Goal: Information Seeking & Learning: Check status

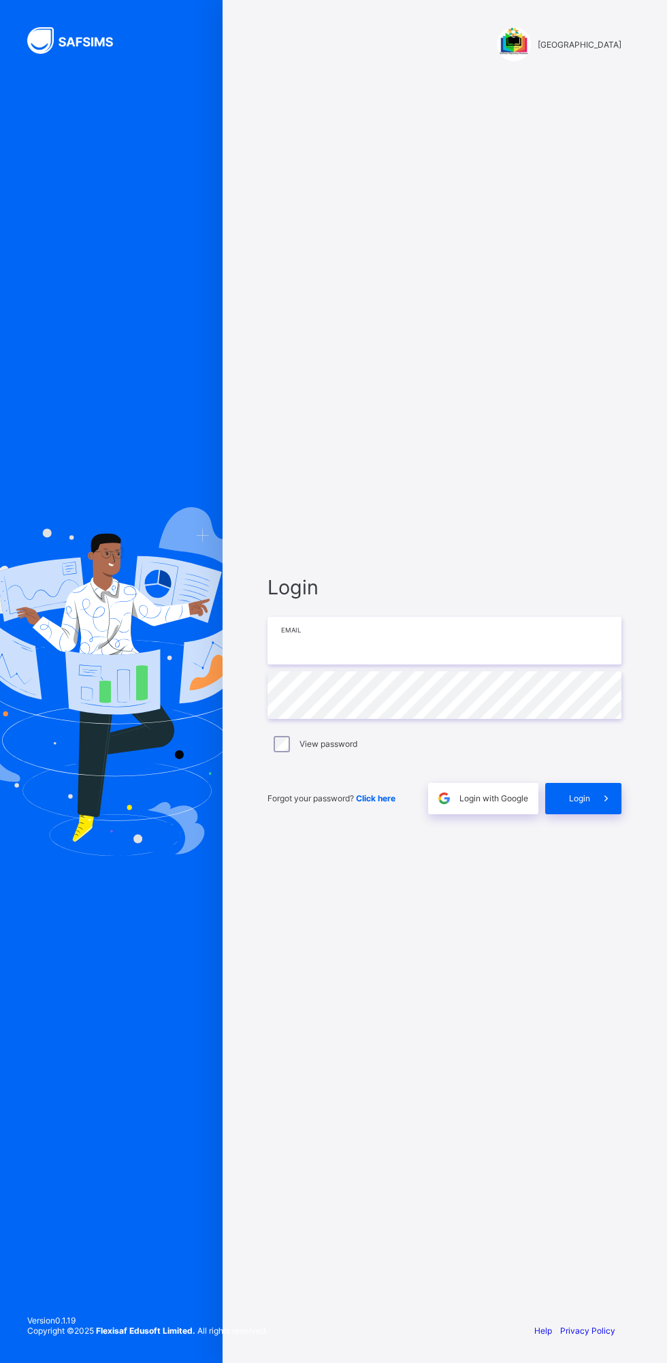
click at [314, 636] on input "email" at bounding box center [444, 641] width 354 height 48
type input "**********"
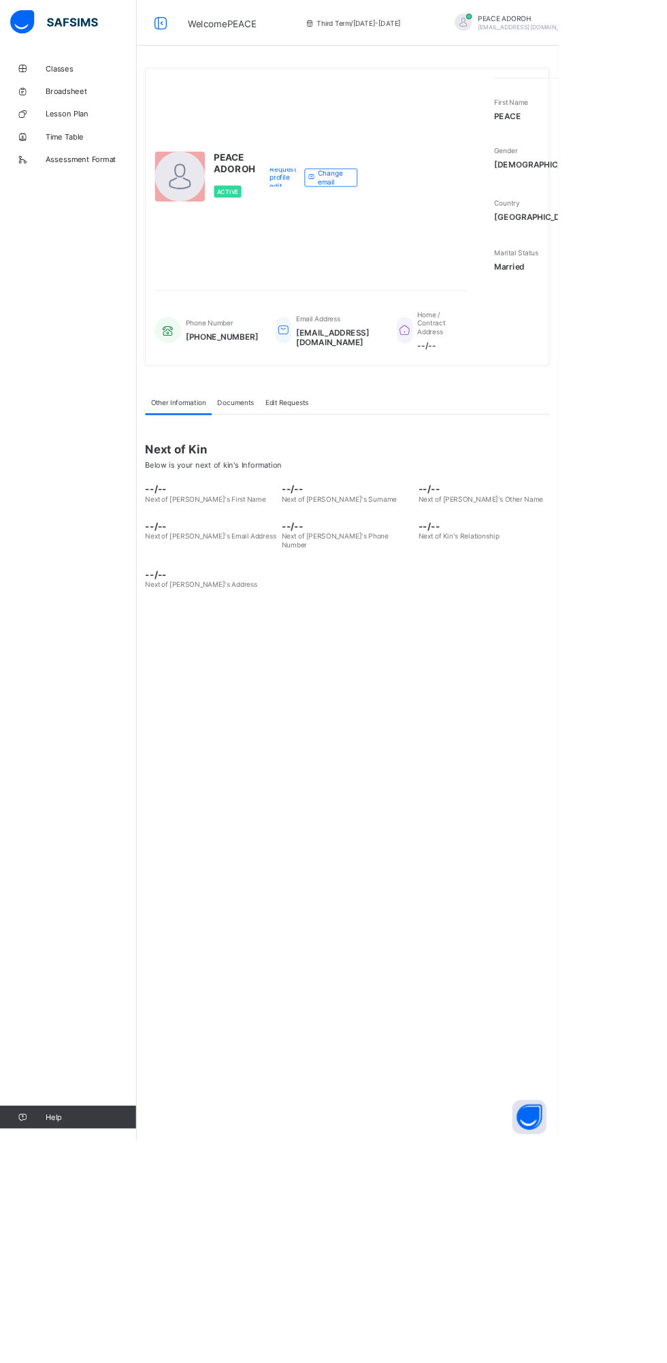
click at [365, 29] on span "Third Term / 2024-2025" at bounding box center [422, 27] width 114 height 10
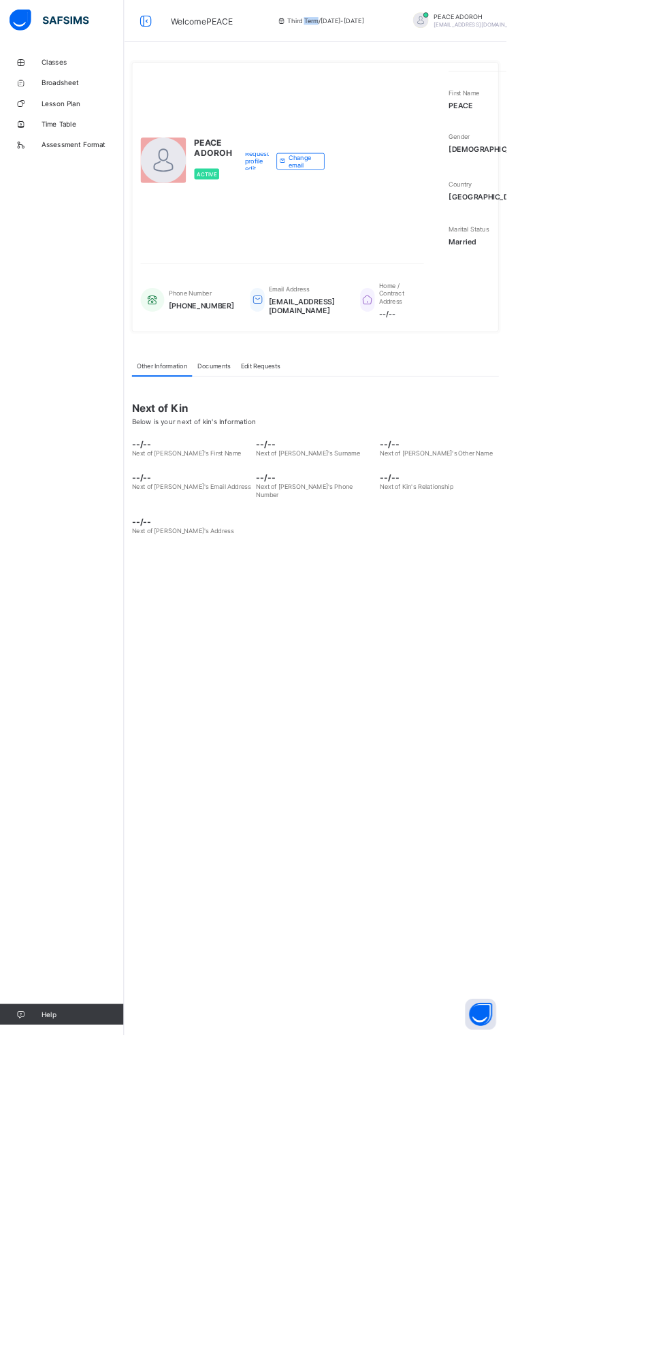
click at [47, 75] on link "Classes" at bounding box center [81, 81] width 163 height 27
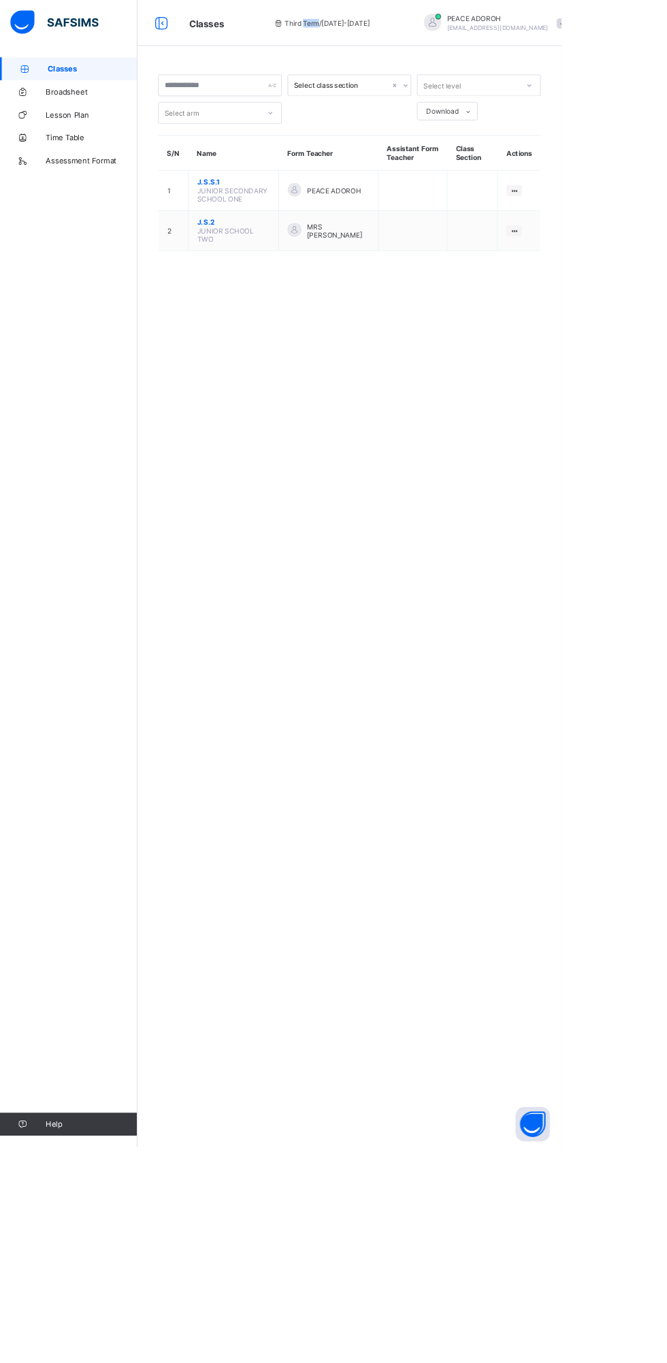
click at [275, 211] on span "J.S.S.1" at bounding box center [277, 216] width 86 height 10
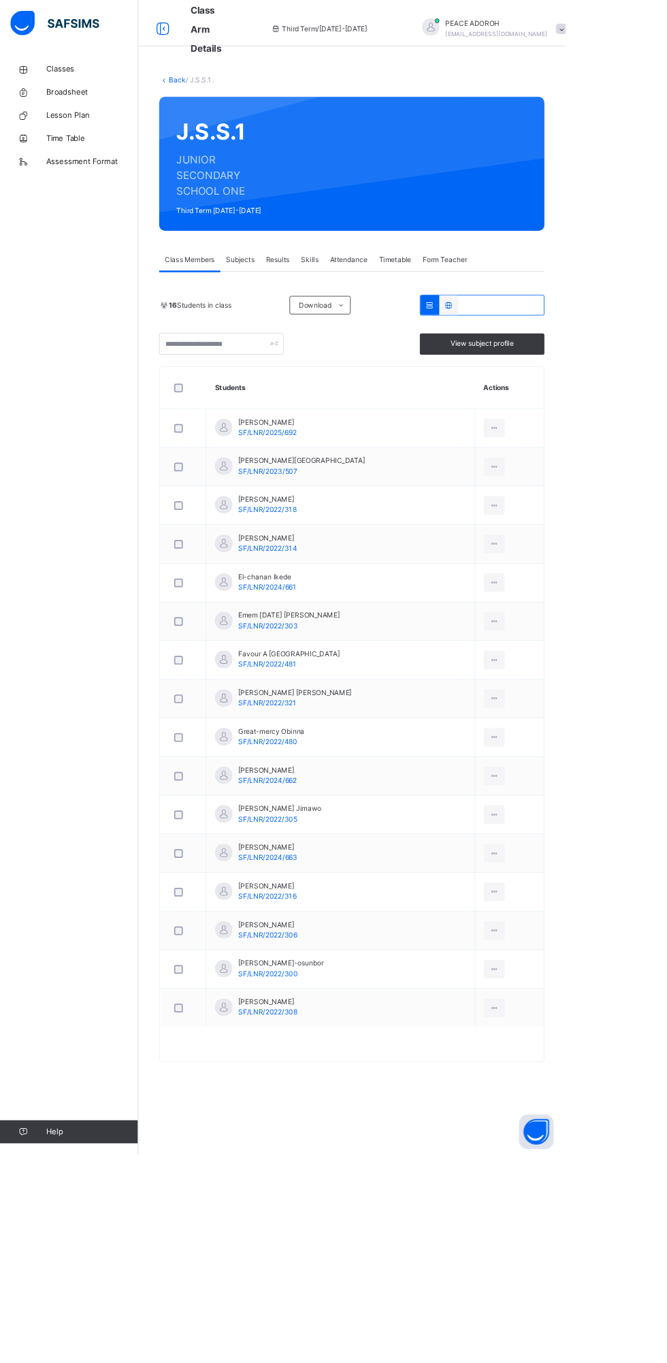
click at [320, 305] on span "Results" at bounding box center [328, 306] width 28 height 12
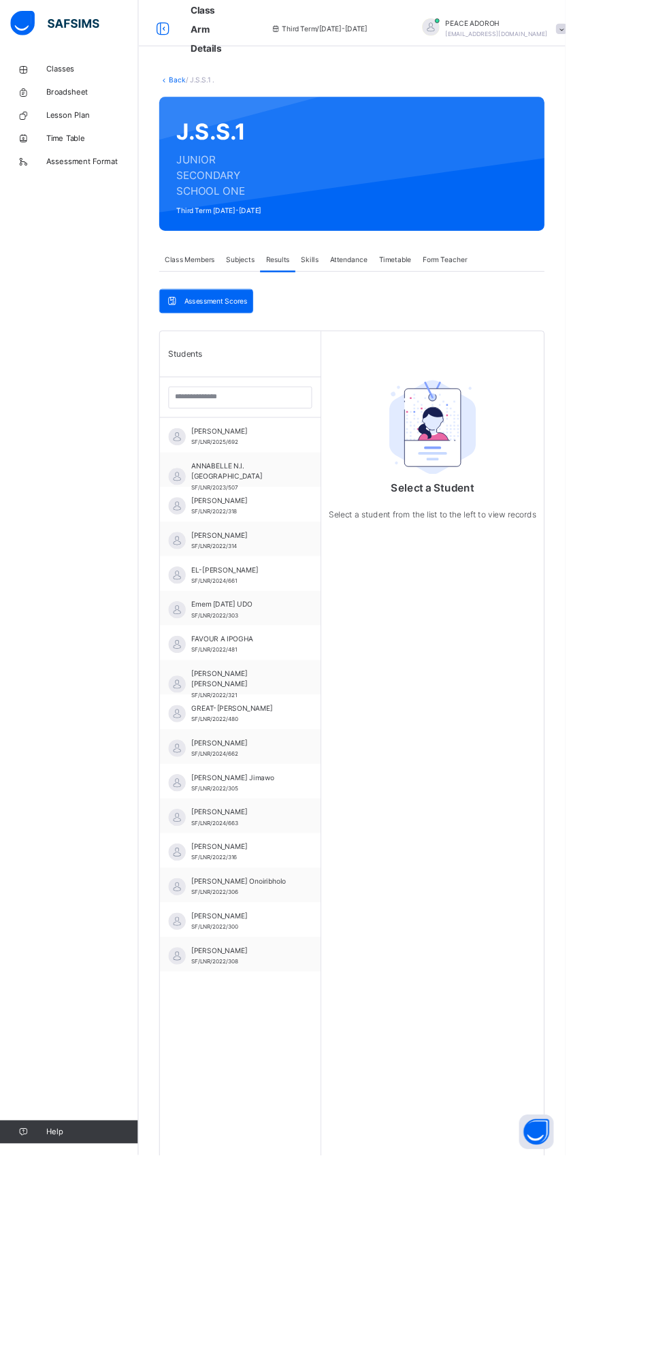
click at [229, 508] on span "[PERSON_NAME]" at bounding box center [287, 509] width 122 height 12
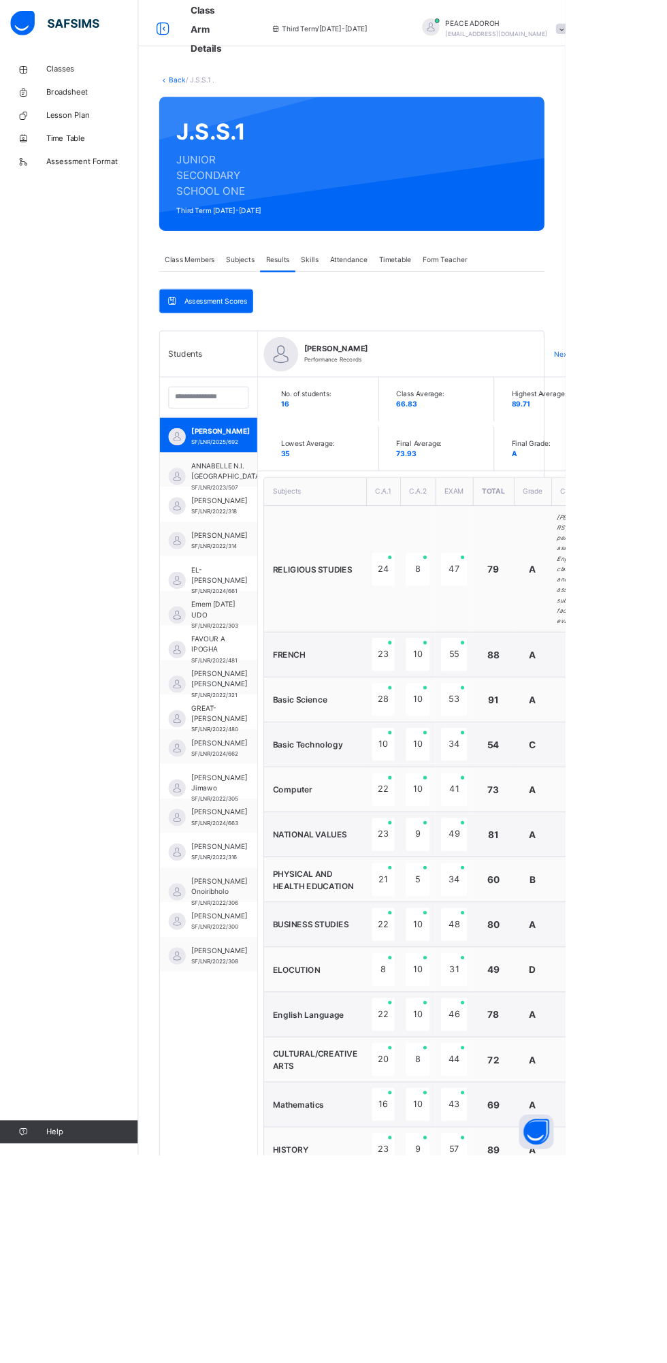
click at [368, 306] on span "Skills" at bounding box center [365, 306] width 20 height 12
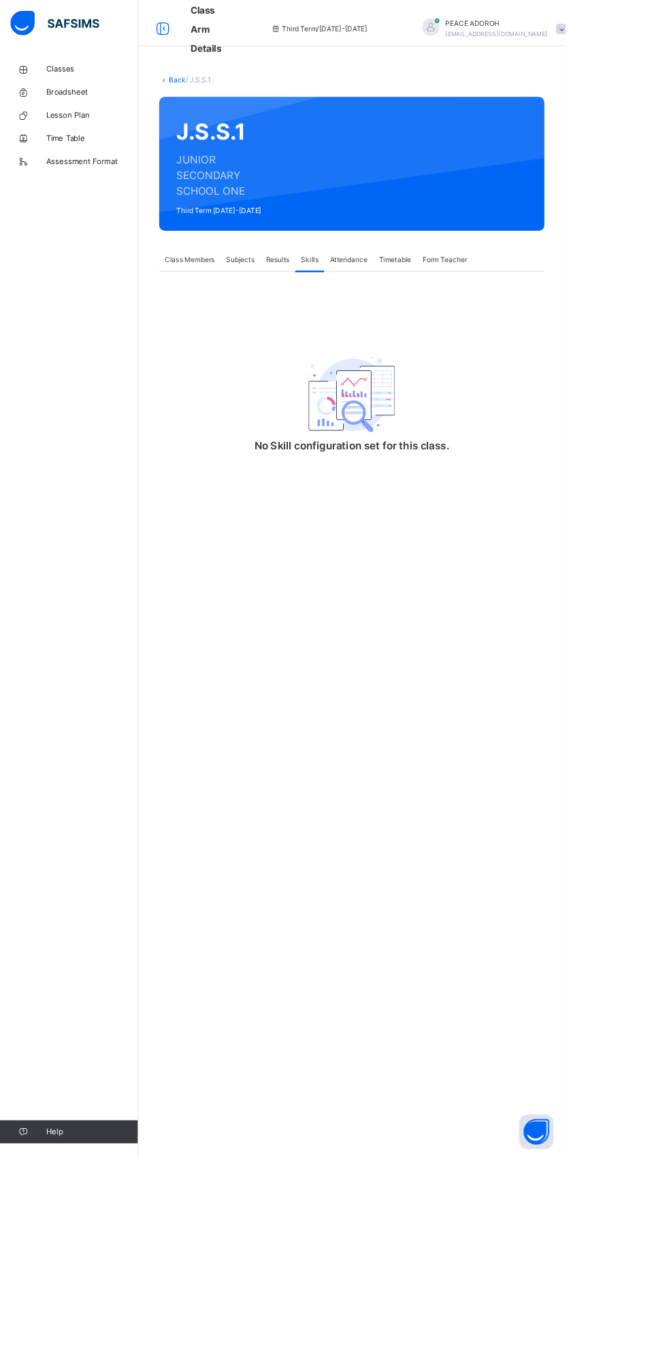
click at [417, 314] on div "Attendance" at bounding box center [412, 306] width 58 height 27
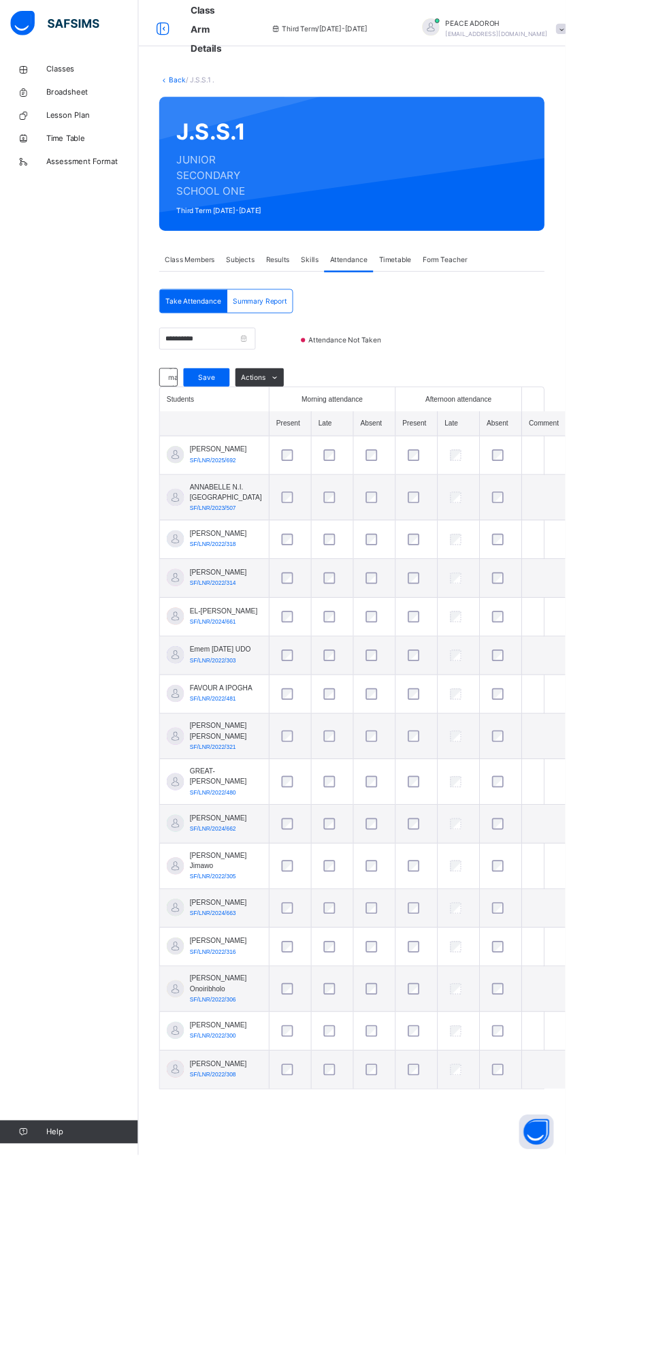
click at [465, 308] on span "Timetable" at bounding box center [466, 306] width 38 height 12
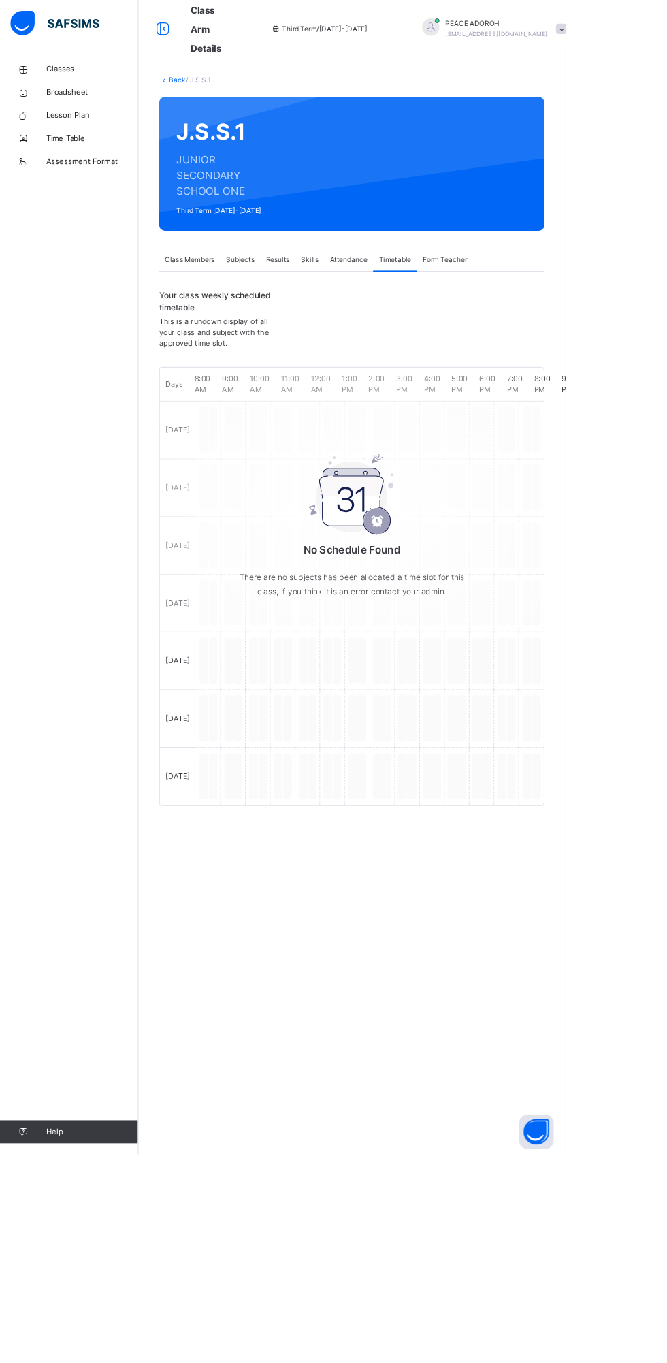
click at [524, 306] on span "Form Teacher" at bounding box center [525, 306] width 52 height 12
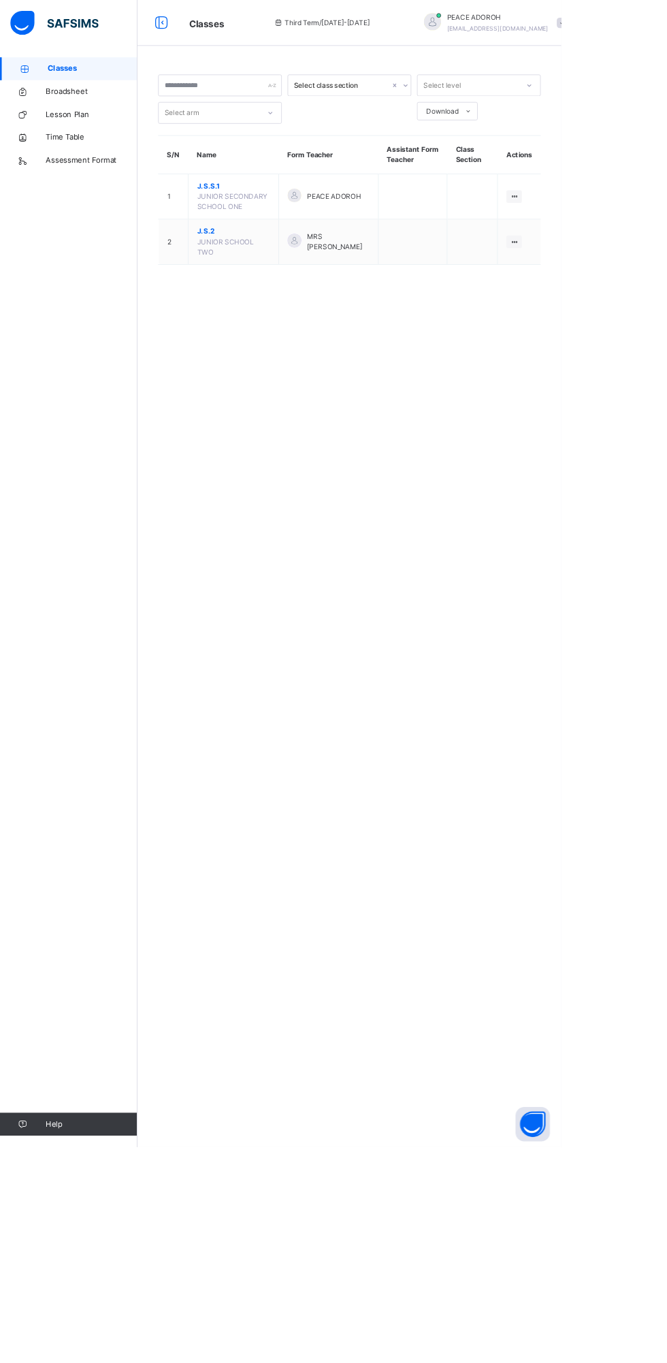
click at [266, 221] on span "J.S.S.1" at bounding box center [277, 221] width 86 height 12
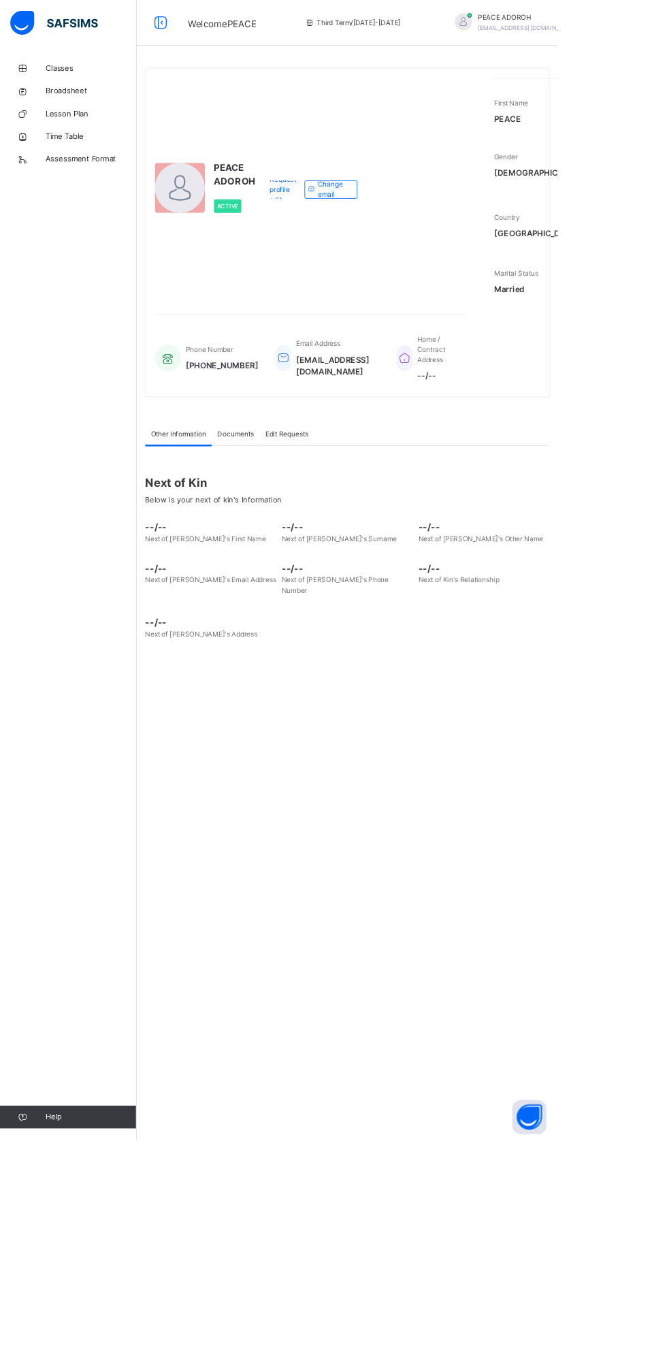
click at [76, 109] on span "Broadsheet" at bounding box center [108, 109] width 109 height 14
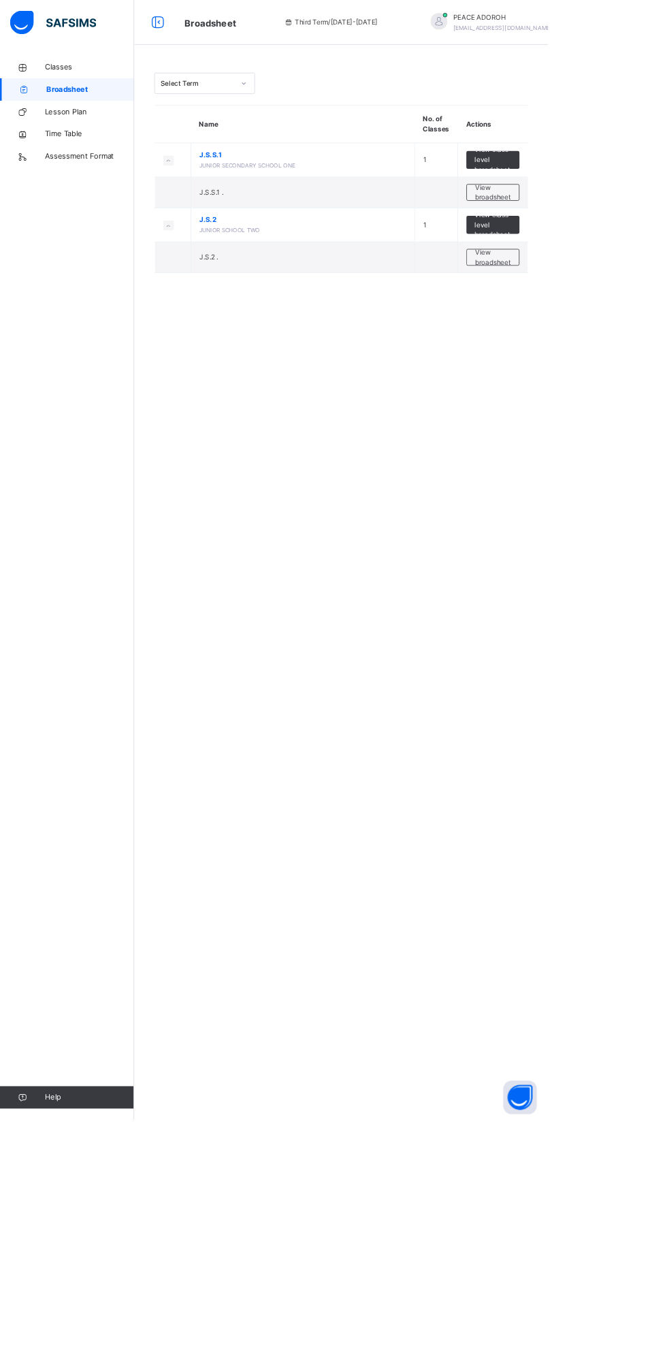
click at [585, 225] on span "View broadsheet" at bounding box center [600, 234] width 43 height 25
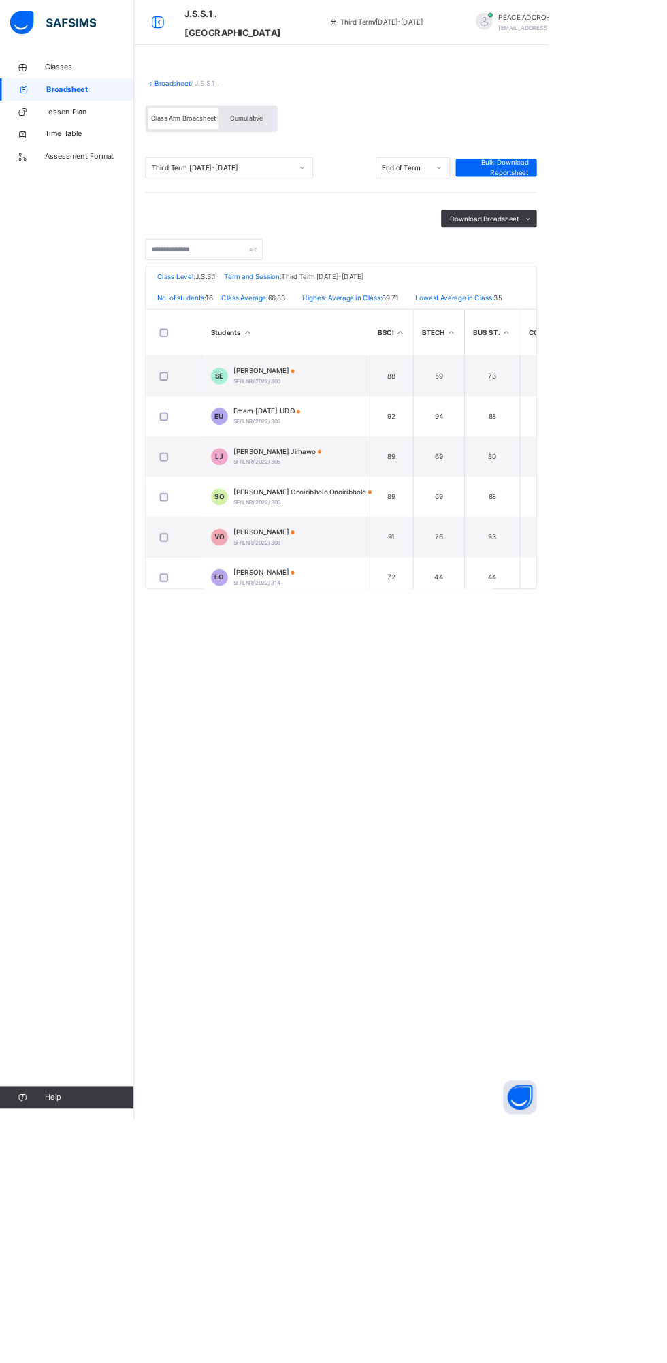
click at [594, 273] on div "Download Broadsheet" at bounding box center [595, 266] width 116 height 22
click at [485, 994] on div "Broadsheet / J.S.S.1 . Class Arm Broadsheet Cumulative Third Term 2024-2025 End…" at bounding box center [415, 681] width 504 height 1363
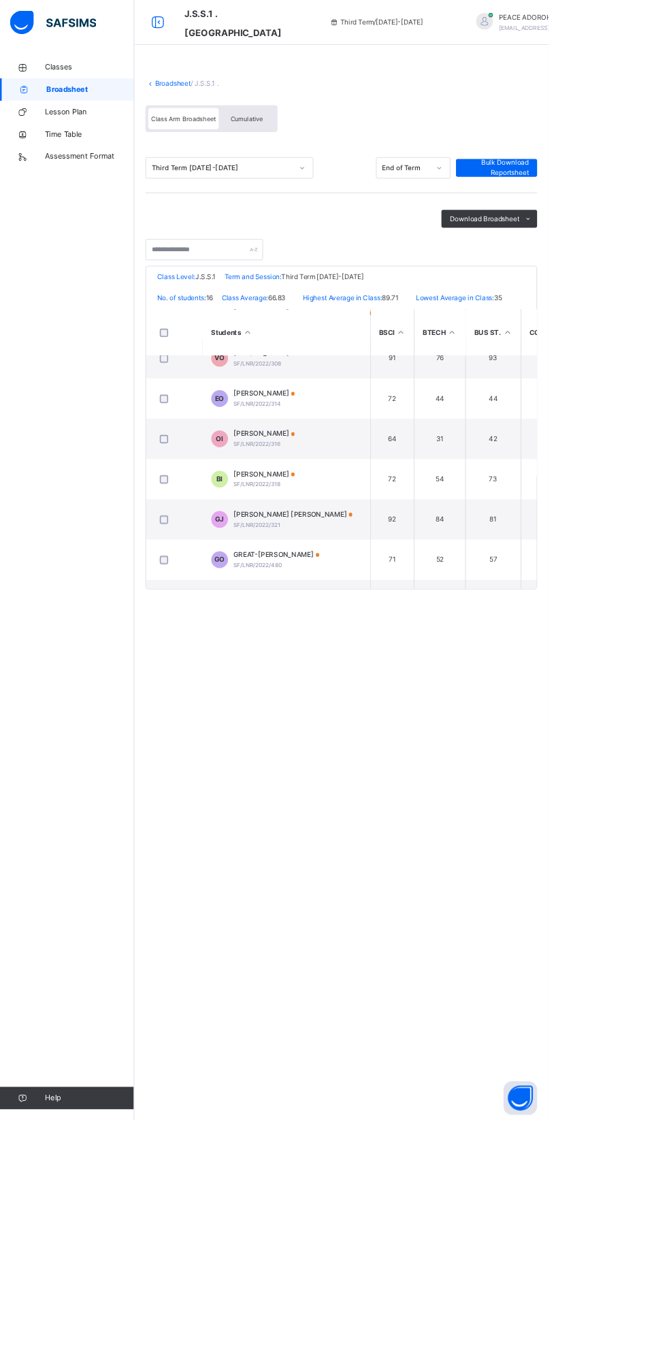
scroll to position [246, 0]
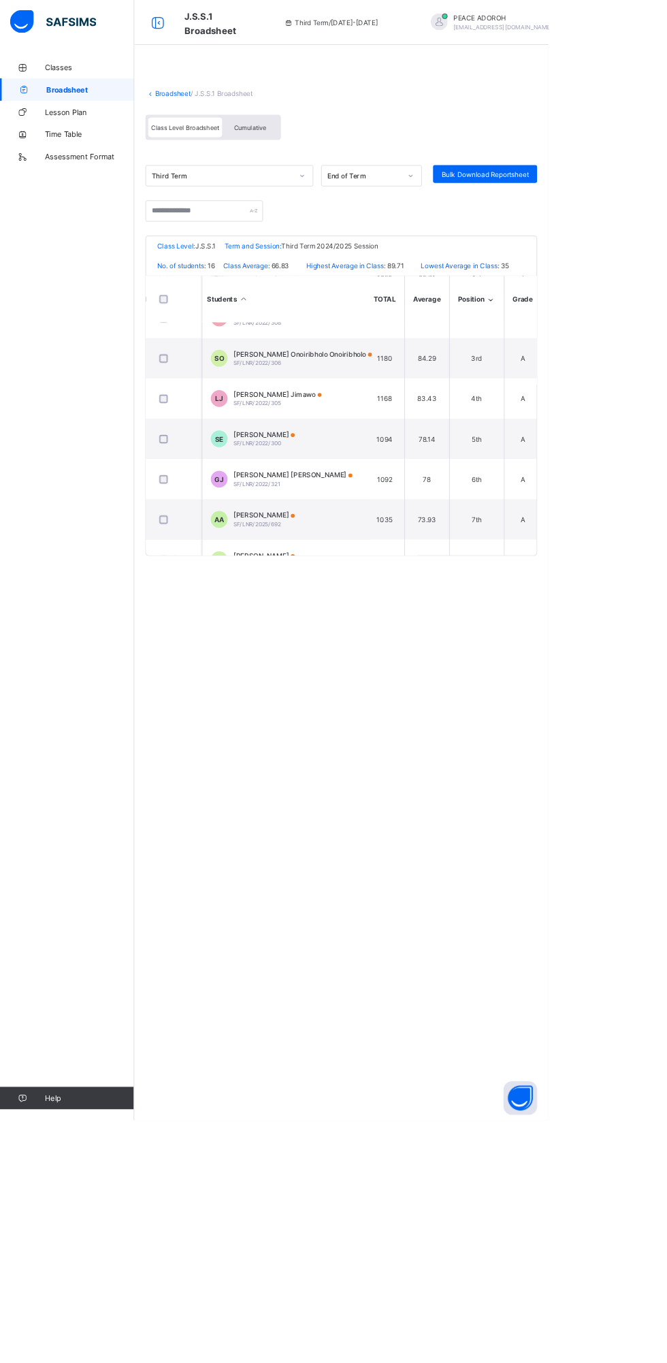
scroll to position [0, 932]
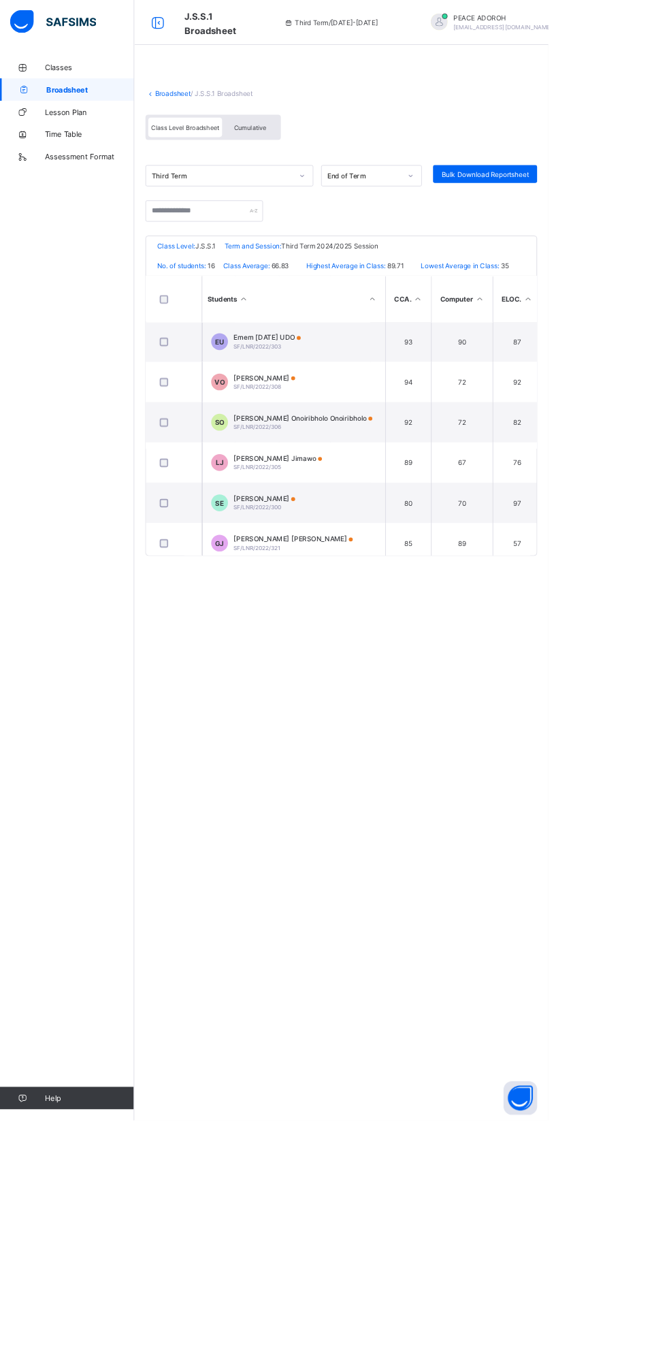
scroll to position [0, 172]
click at [554, 211] on span "Bulk Download Reportsheet" at bounding box center [590, 212] width 106 height 10
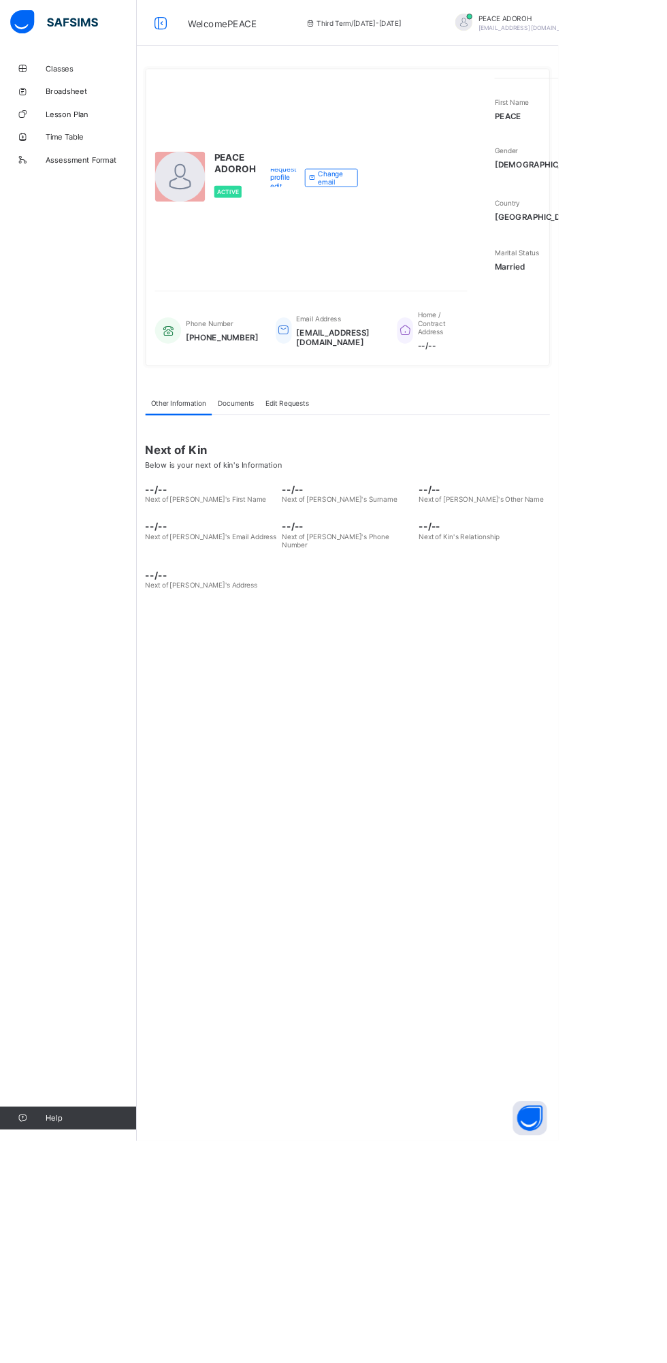
click at [580, 29] on span "[EMAIL_ADDRESS][DOMAIN_NAME]" at bounding box center [631, 33] width 120 height 8
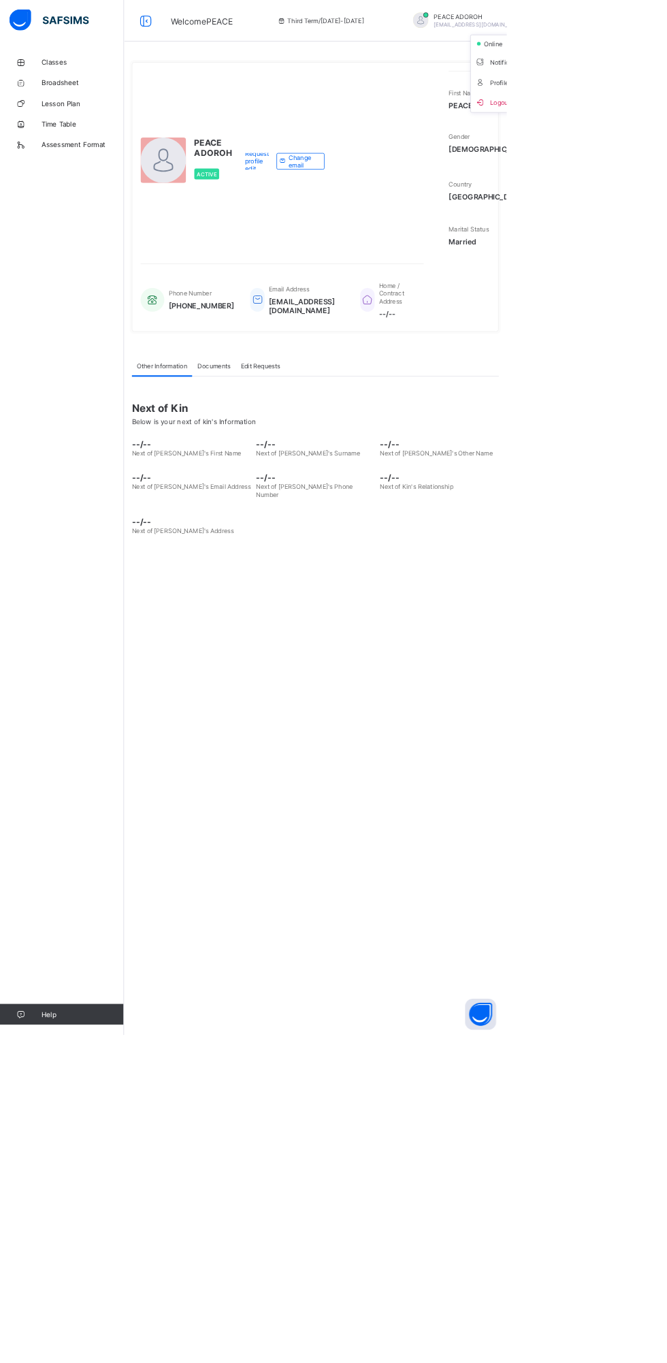
click at [626, 133] on span "Logout" at bounding box center [671, 135] width 90 height 16
